Goal: Complete application form

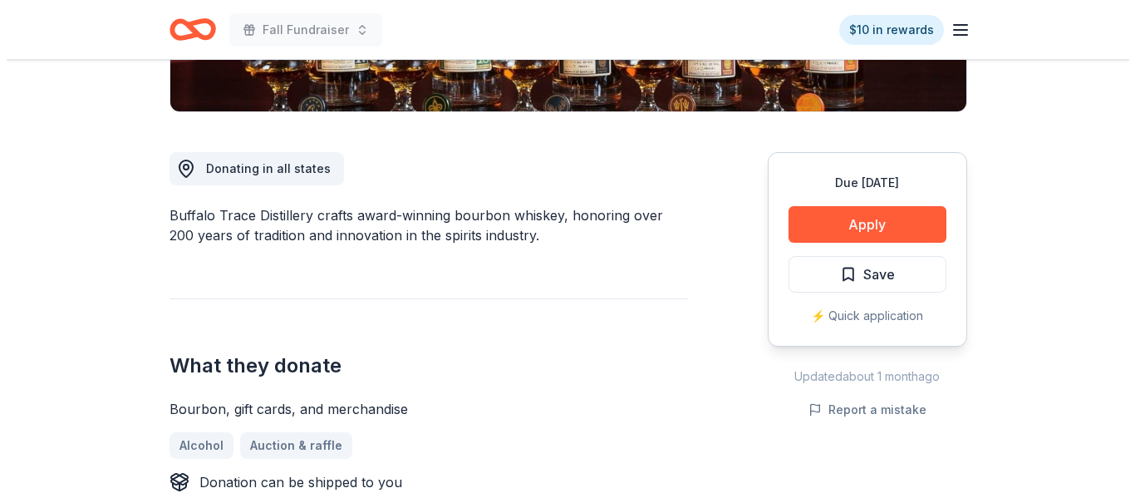
scroll to position [401, 0]
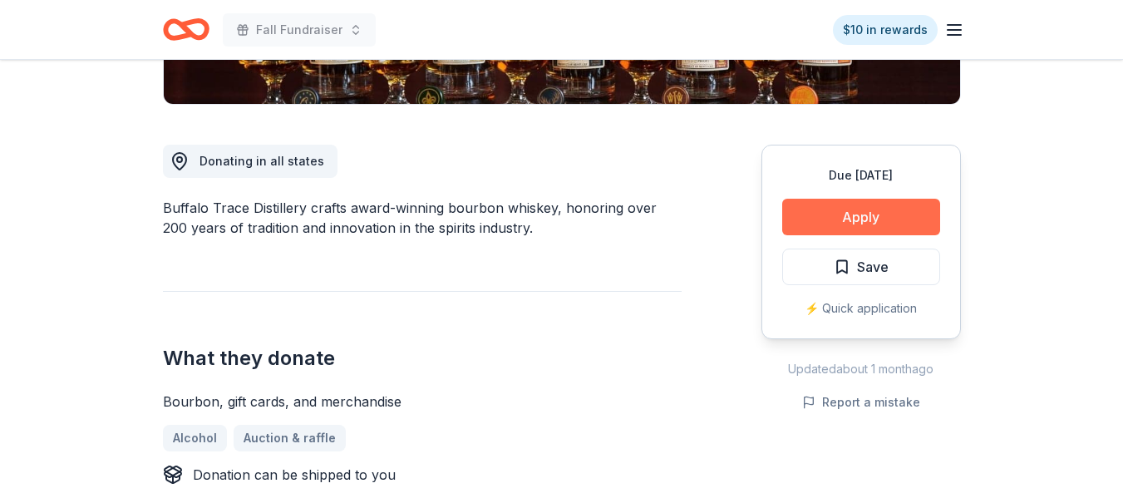
click at [838, 217] on button "Apply" at bounding box center [861, 217] width 158 height 37
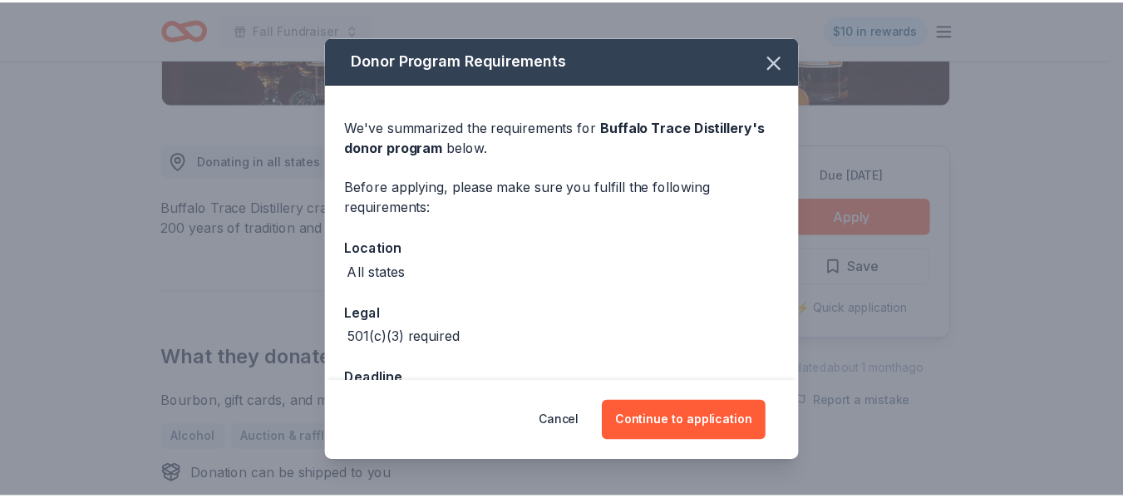
scroll to position [55, 0]
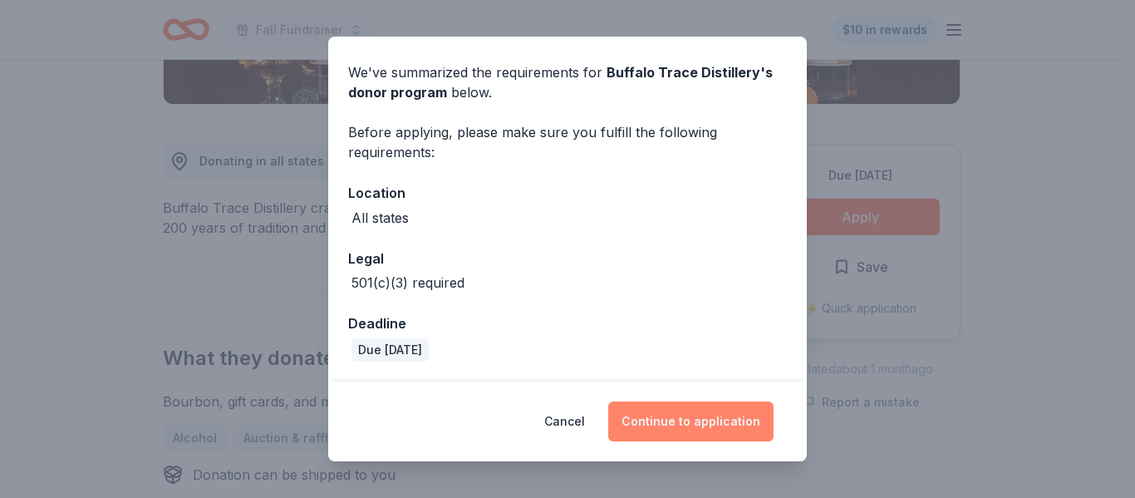
click at [702, 422] on button "Continue to application" at bounding box center [690, 421] width 165 height 40
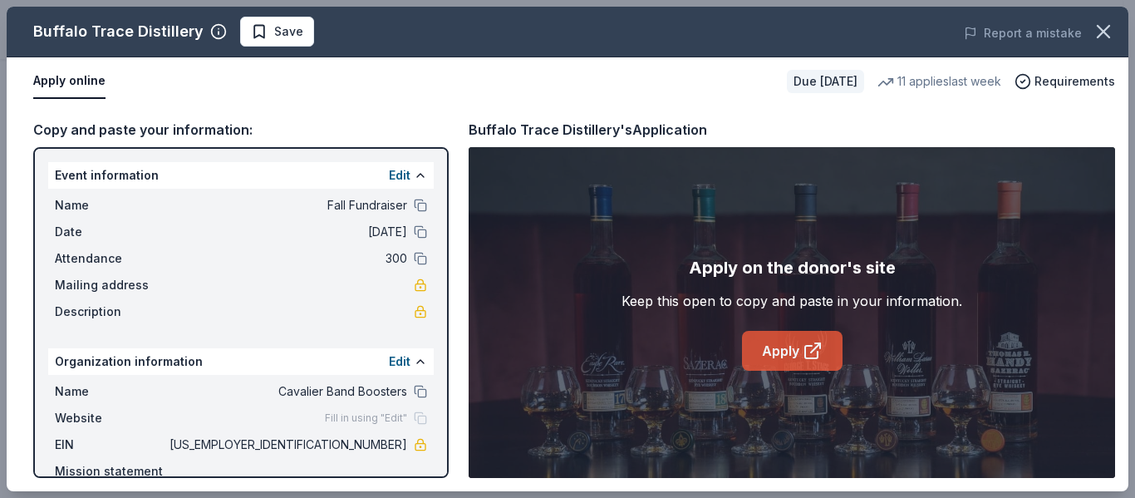
click at [787, 352] on link "Apply" at bounding box center [792, 351] width 101 height 40
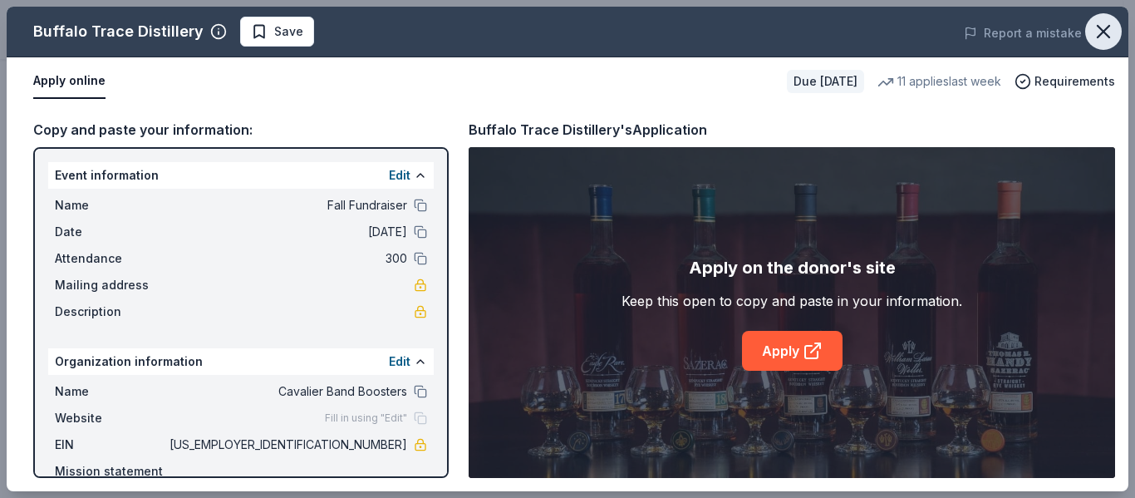
click at [1102, 32] on icon "button" at bounding box center [1103, 31] width 23 height 23
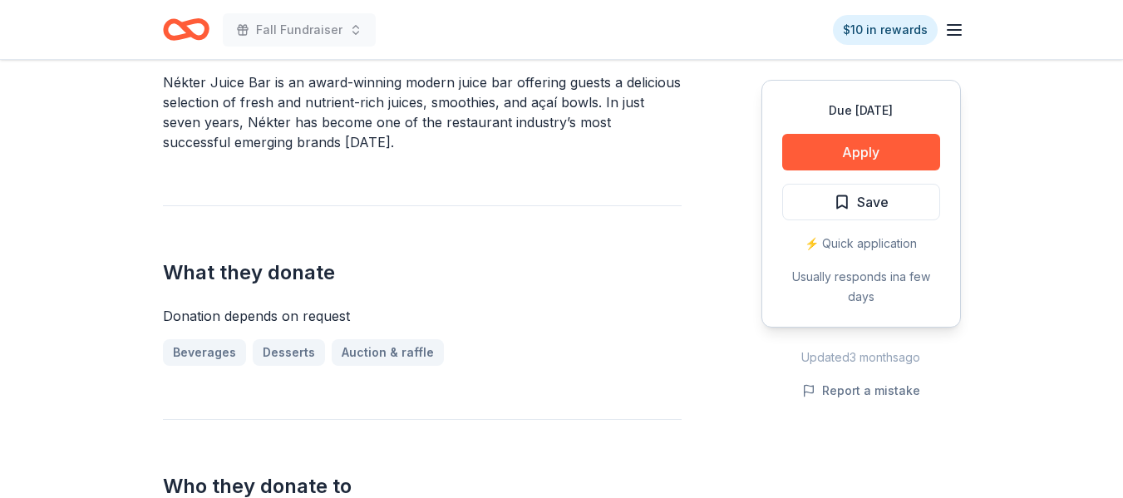
scroll to position [595, 0]
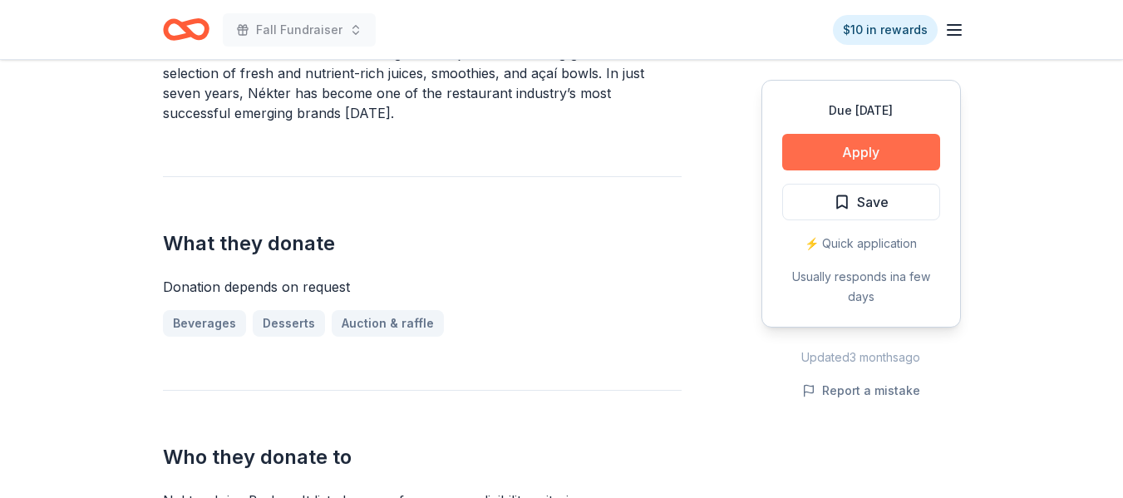
click at [831, 150] on button "Apply" at bounding box center [861, 152] width 158 height 37
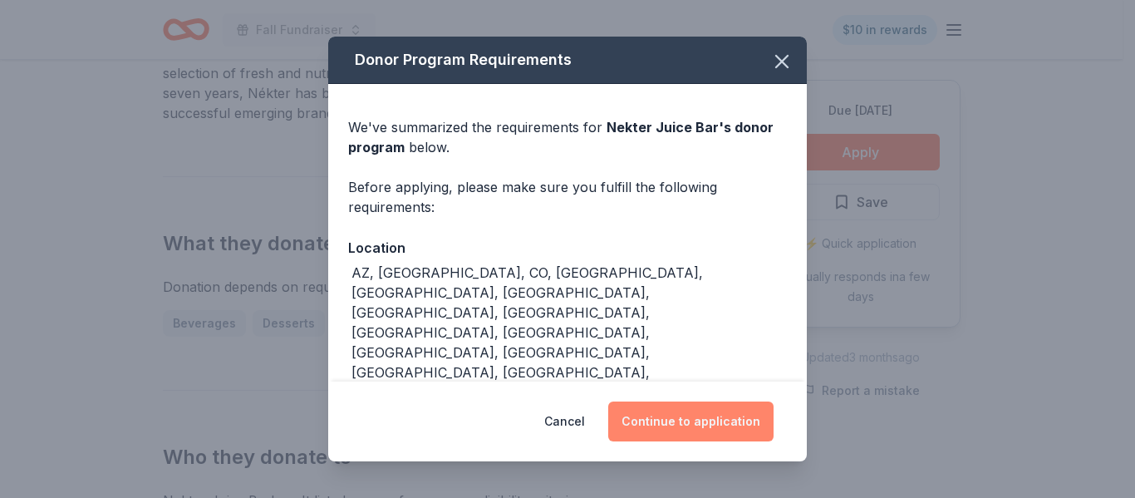
click at [666, 422] on button "Continue to application" at bounding box center [690, 421] width 165 height 40
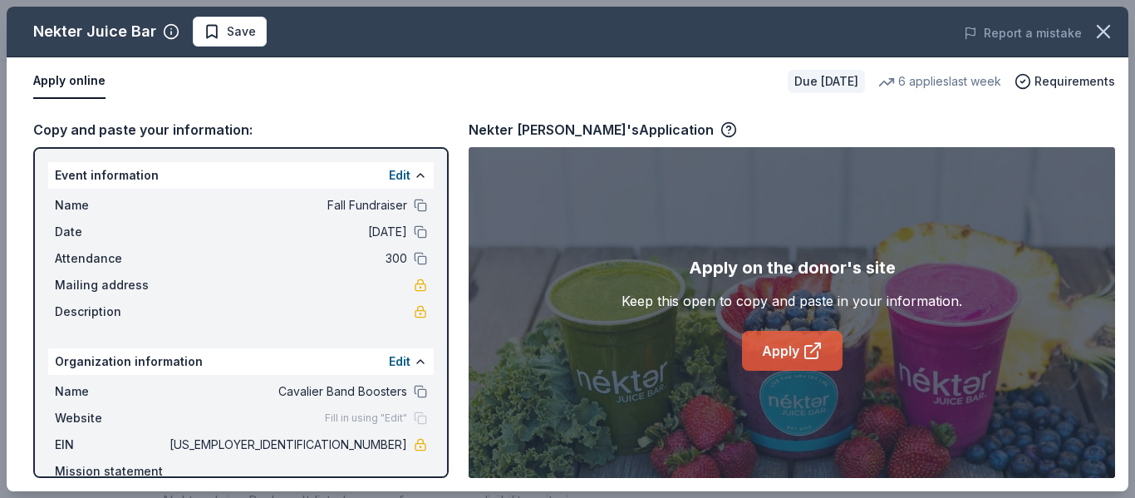
click at [810, 351] on icon at bounding box center [813, 351] width 20 height 20
click at [1102, 37] on icon "button" at bounding box center [1103, 31] width 23 height 23
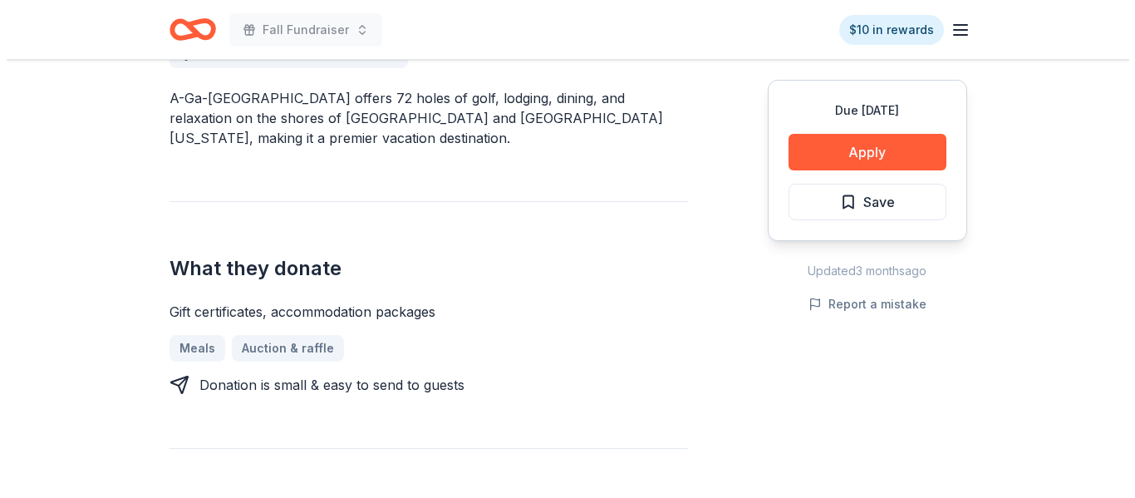
scroll to position [499, 0]
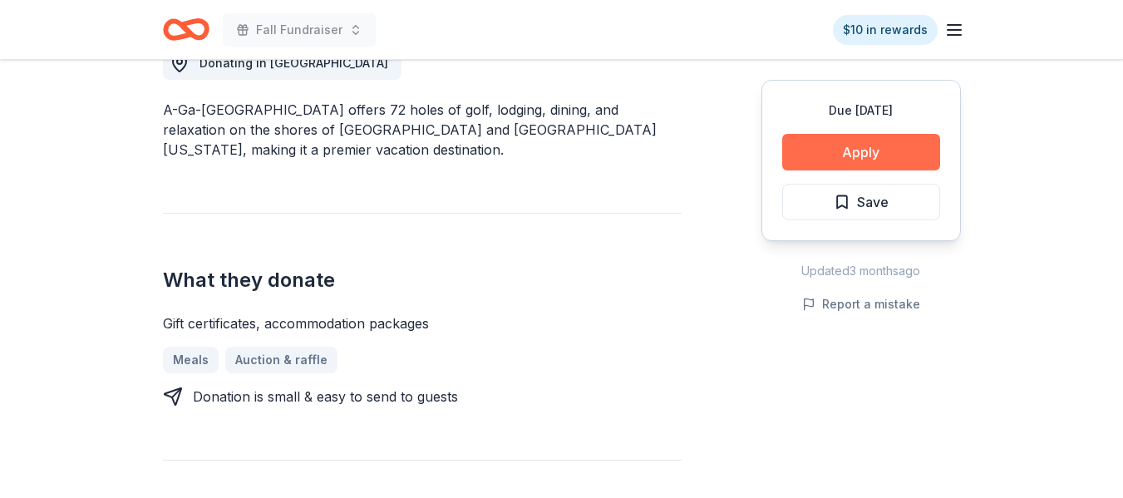
click at [870, 149] on button "Apply" at bounding box center [861, 152] width 158 height 37
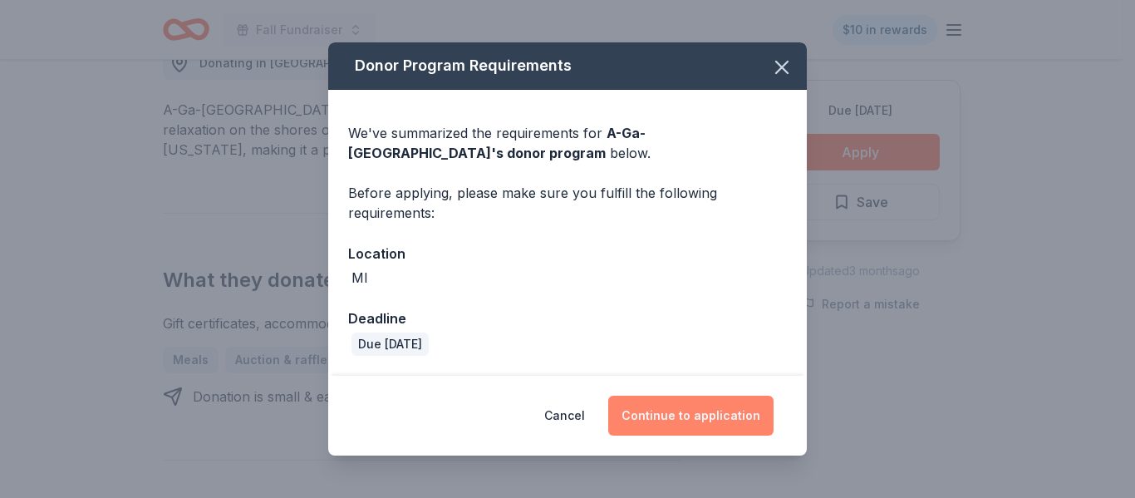
click at [660, 416] on button "Continue to application" at bounding box center [690, 416] width 165 height 40
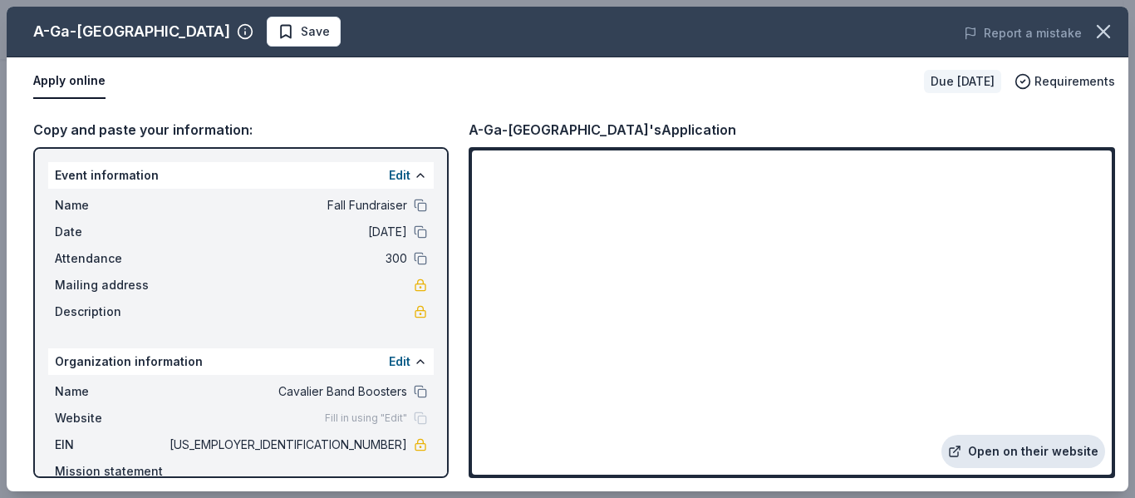
click at [985, 449] on link "Open on their website" at bounding box center [1024, 451] width 164 height 33
click at [1031, 87] on icon "button" at bounding box center [1023, 81] width 17 height 17
